Goal: Task Accomplishment & Management: Manage account settings

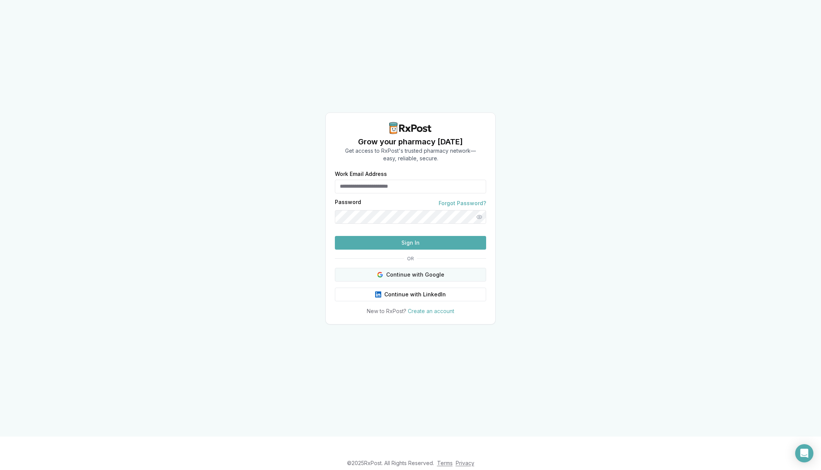
click at [452, 282] on button "Continue with Google" at bounding box center [410, 275] width 151 height 14
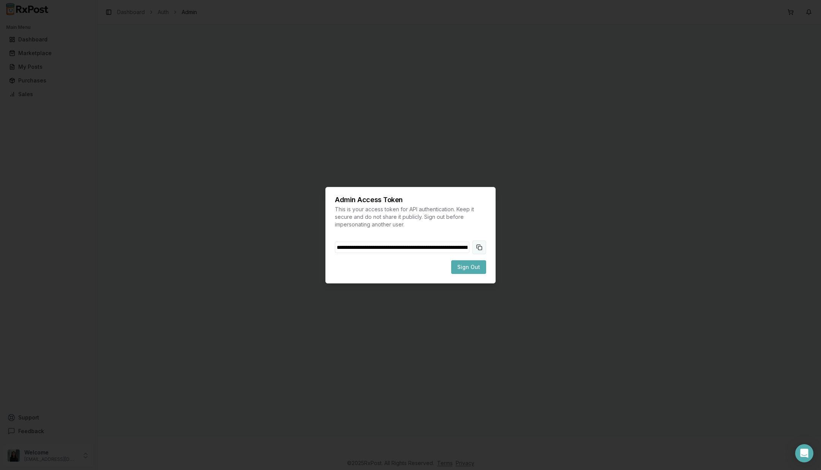
click at [481, 246] on button "Copy token to clipboard" at bounding box center [479, 248] width 14 height 14
click at [484, 264] on button "Sign Out" at bounding box center [468, 267] width 35 height 14
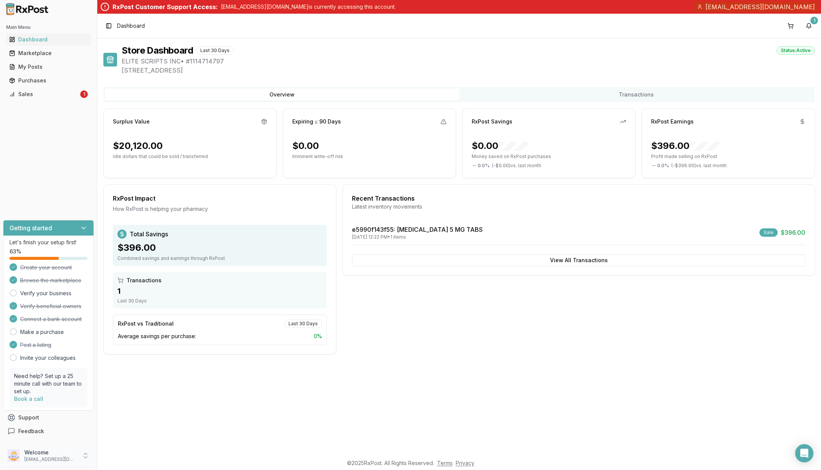
click at [68, 452] on p "Welcome" at bounding box center [50, 453] width 53 height 8
click at [165, 398] on span "Store Settings" at bounding box center [138, 397] width 72 height 8
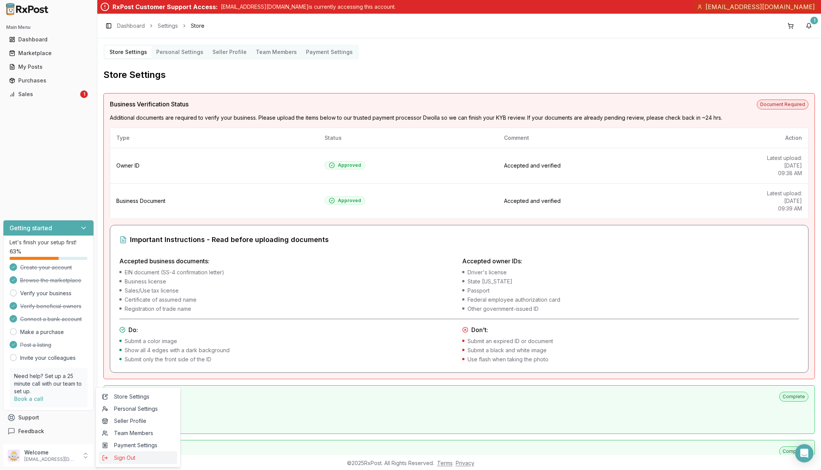
click at [123, 457] on span "Sign Out" at bounding box center [138, 458] width 72 height 8
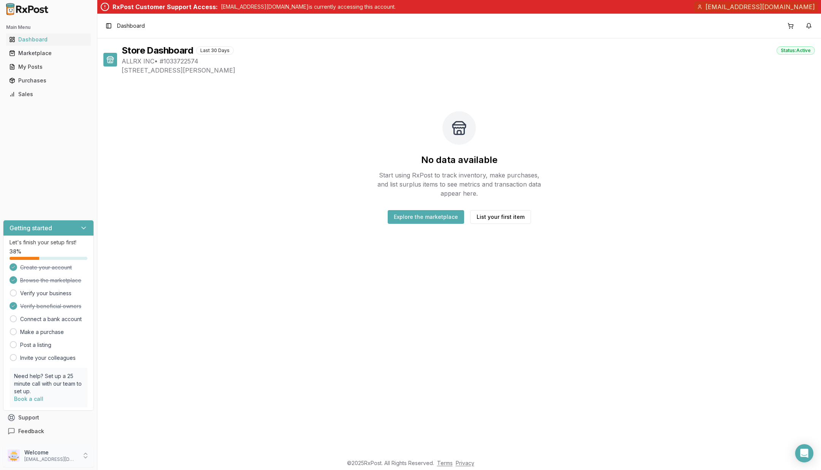
click at [63, 456] on p "Welcome" at bounding box center [50, 453] width 53 height 8
click at [142, 394] on span "Store Settings" at bounding box center [138, 397] width 72 height 8
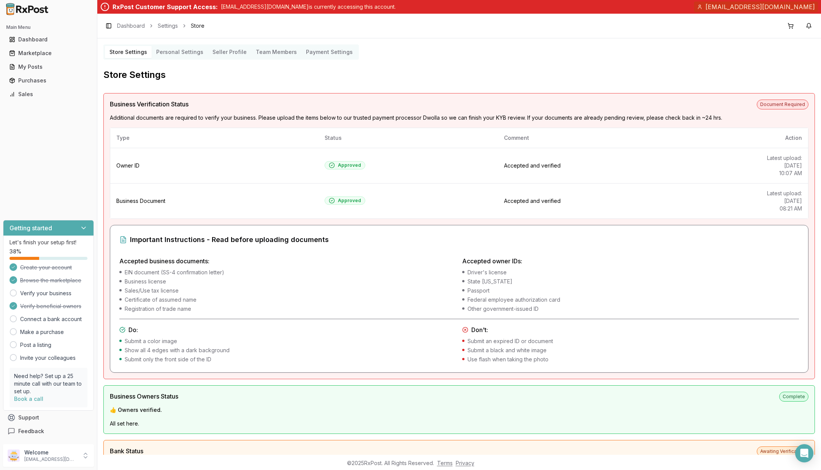
copy span "[EMAIL_ADDRESS][DOMAIN_NAME]"
drag, startPoint x: 719, startPoint y: 5, endPoint x: 817, endPoint y: 8, distance: 98.8
click at [817, 8] on div "[EMAIL_ADDRESS][DOMAIN_NAME]" at bounding box center [756, 7] width 124 height 11
click at [52, 462] on p "[EMAIL_ADDRESS][DOMAIN_NAME]" at bounding box center [50, 459] width 53 height 6
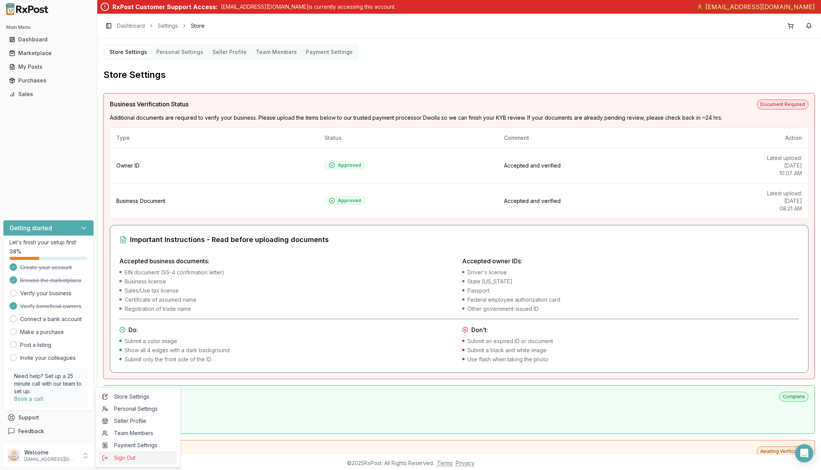
click at [116, 461] on span "Sign Out" at bounding box center [138, 458] width 72 height 8
